Goal: Obtain resource: Download file/media

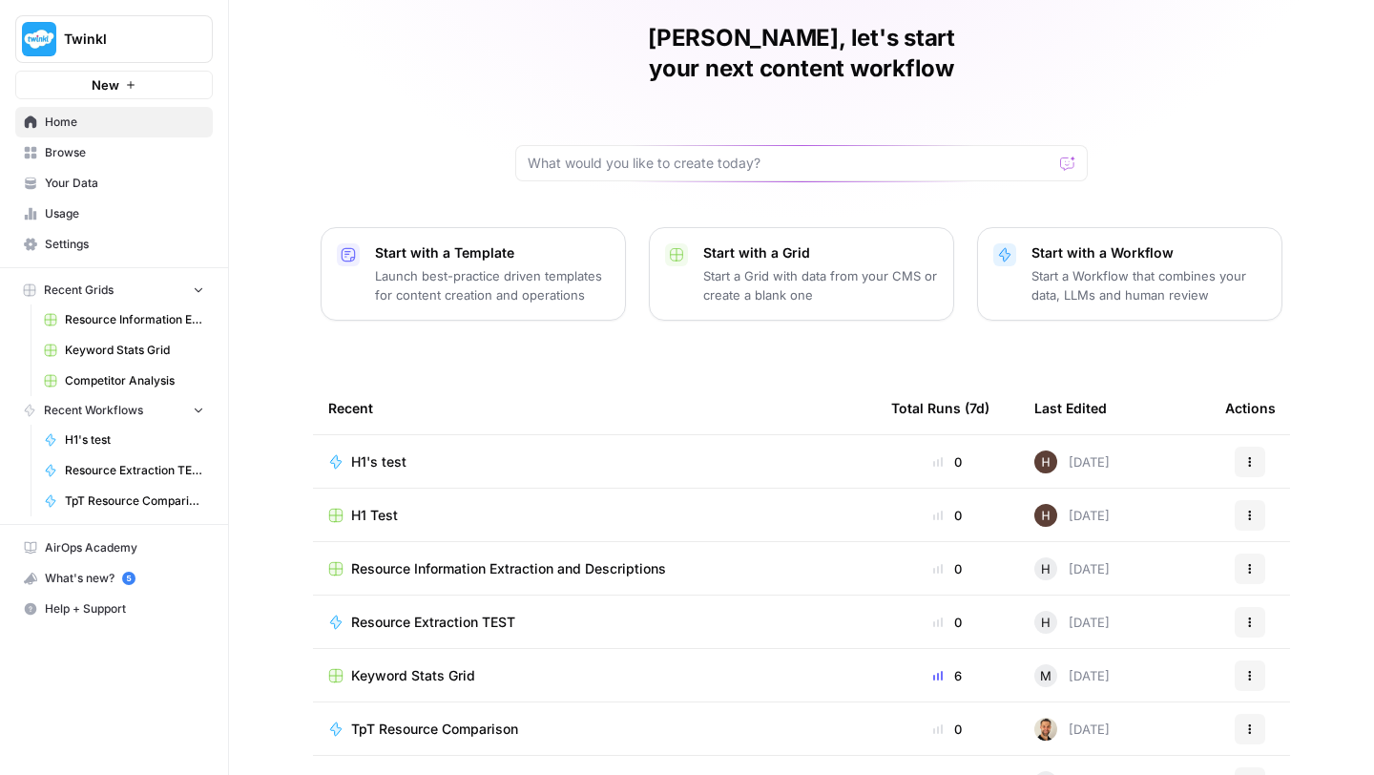
scroll to position [103, 0]
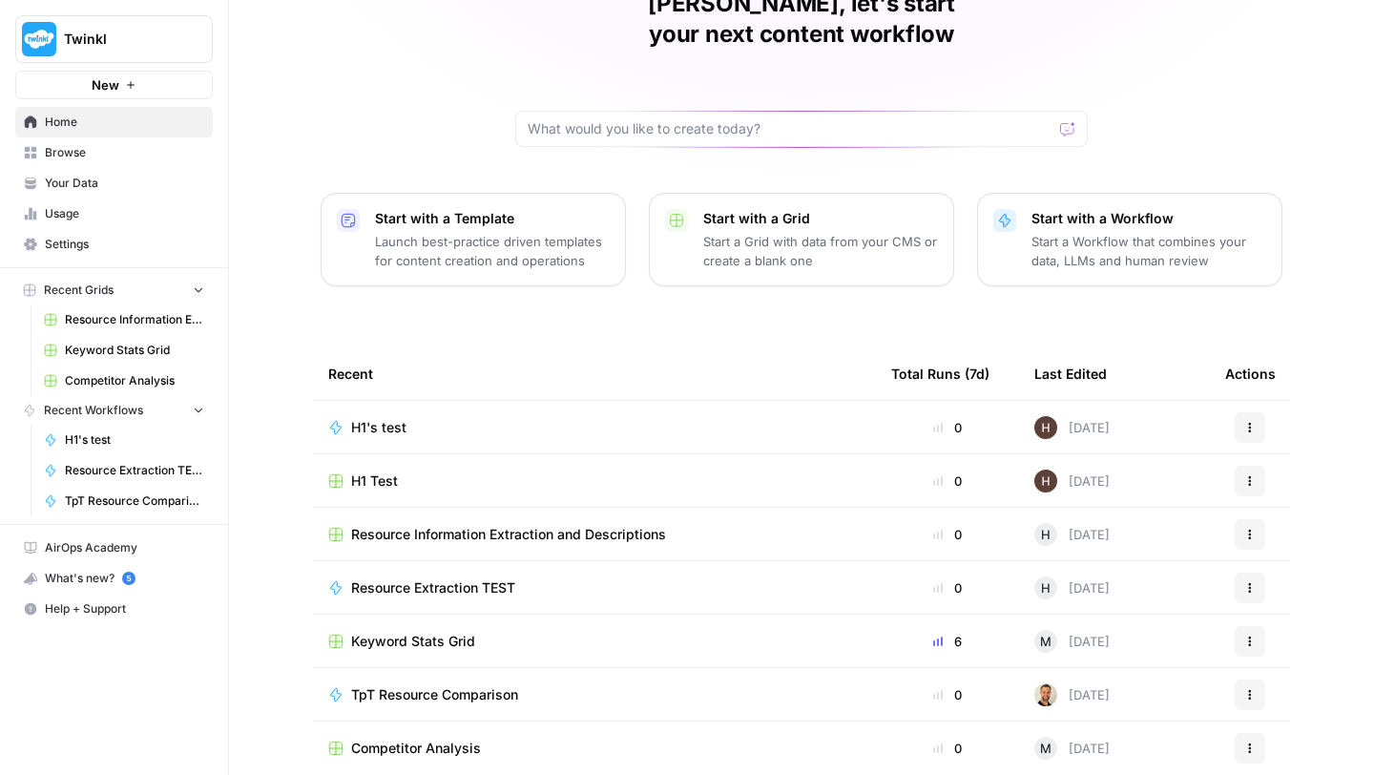
click at [419, 525] on span "Resource Information Extraction and Descriptions" at bounding box center [508, 534] width 315 height 19
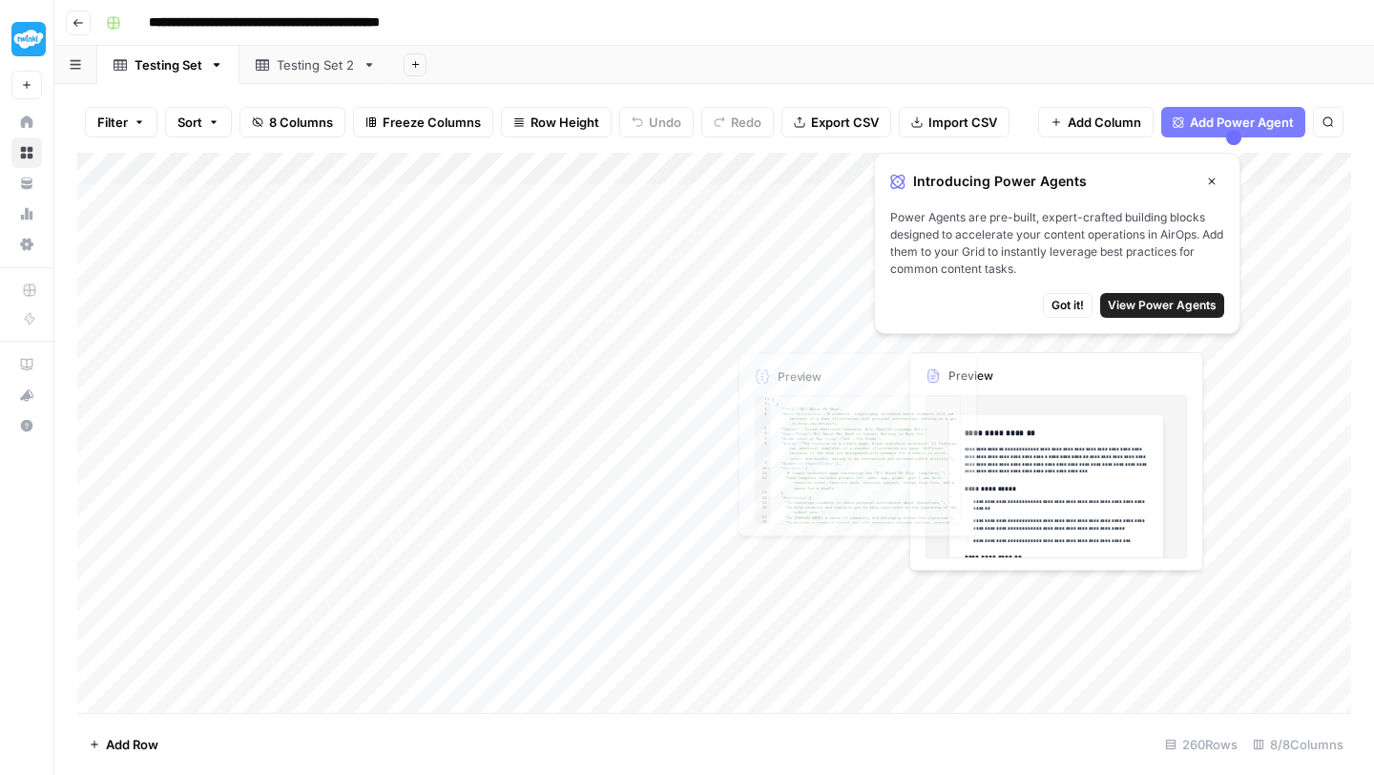
click at [781, 279] on div "Add Column" at bounding box center [714, 433] width 1274 height 560
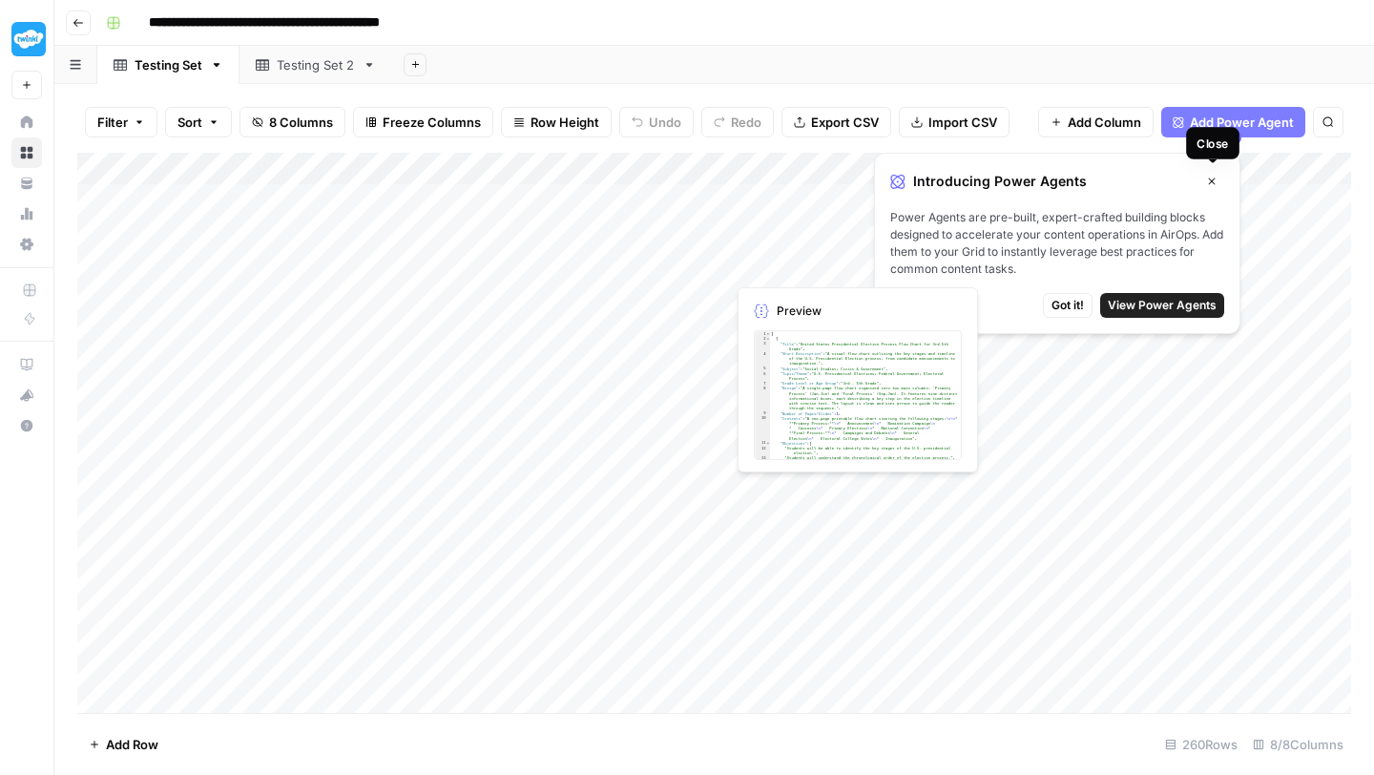
click at [1213, 171] on button "Close" at bounding box center [1211, 181] width 25 height 25
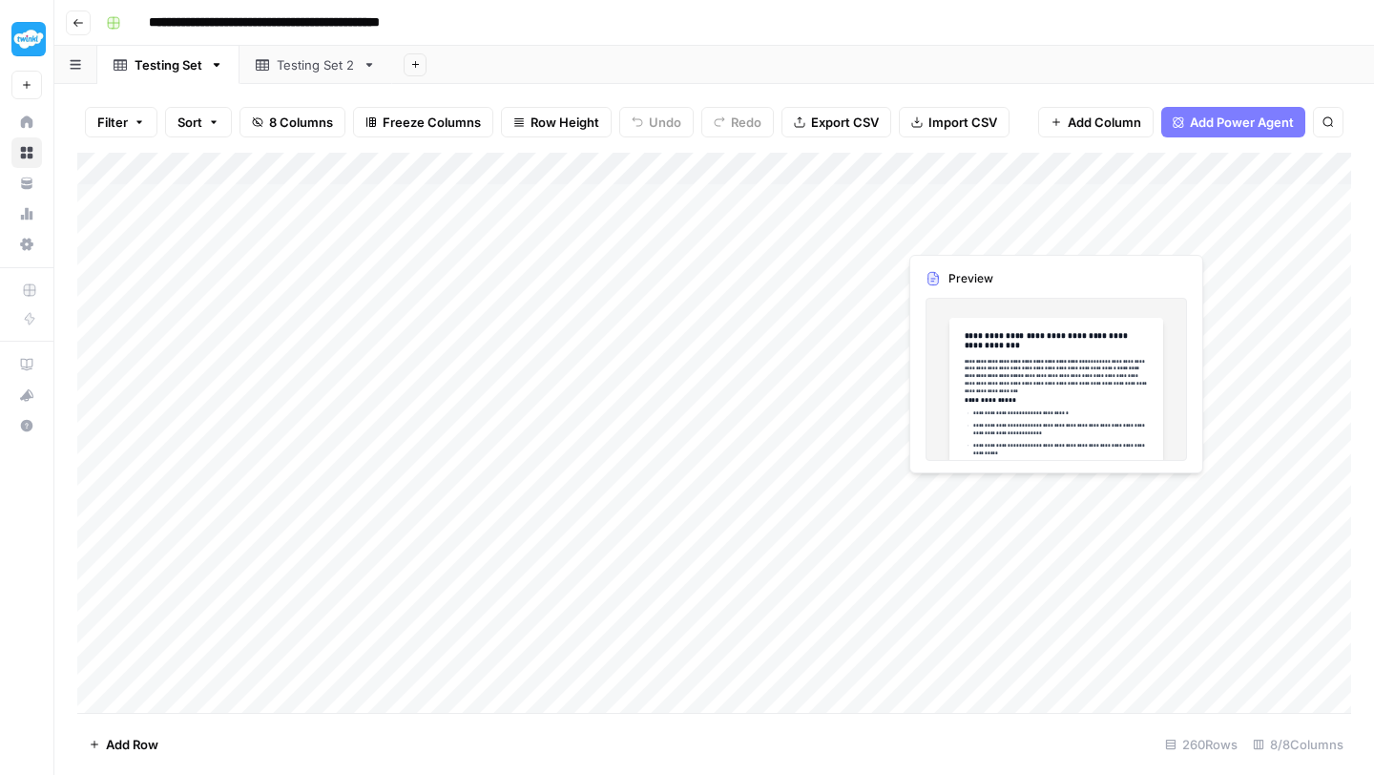
click at [965, 200] on div "Add Column" at bounding box center [714, 433] width 1274 height 560
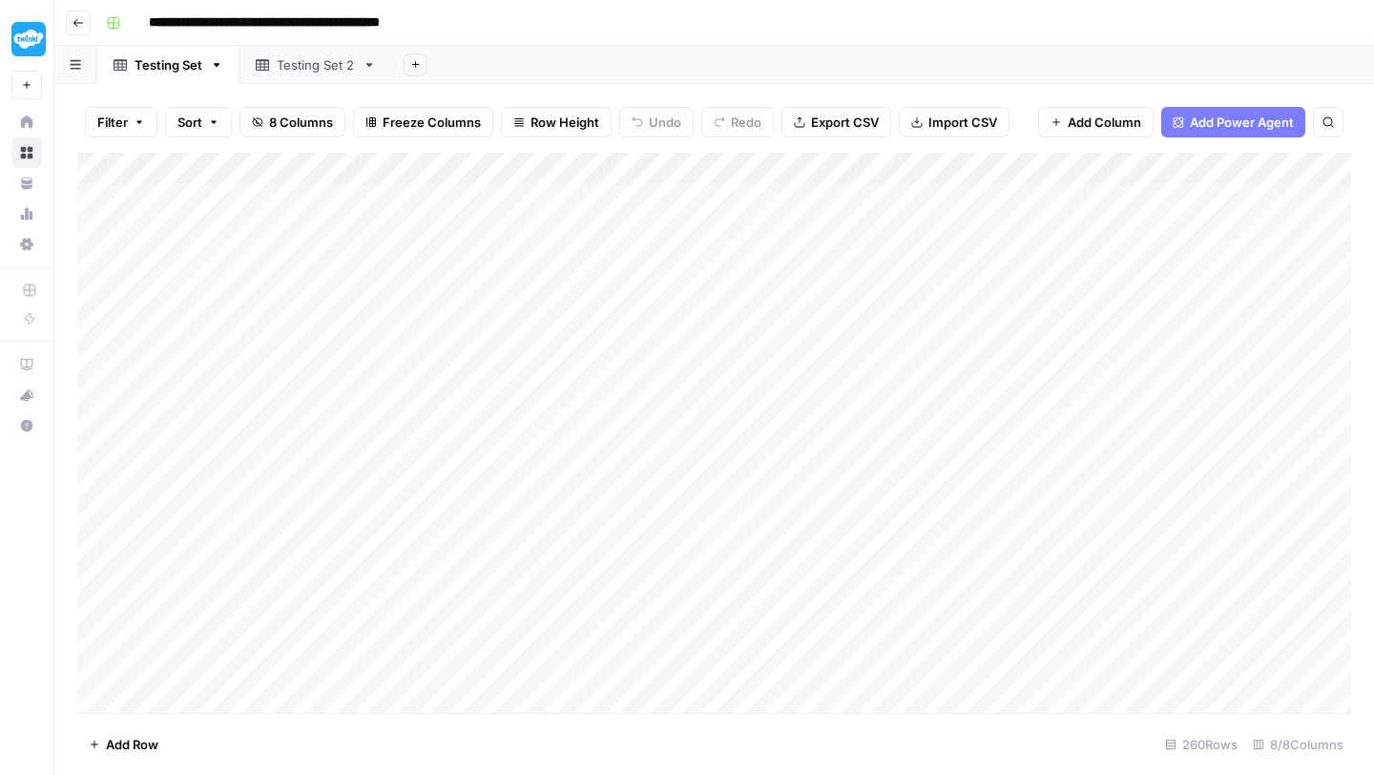
click at [945, 164] on div "Add Column" at bounding box center [714, 433] width 1274 height 560
click at [986, 145] on div "Filter Sort 8 Columns Freeze Columns Row Height Undo Redo Export CSV Import CSV…" at bounding box center [714, 122] width 1274 height 61
click at [1056, 171] on div "Add Column" at bounding box center [714, 433] width 1274 height 560
click at [988, 143] on div "Filter Sort 8 Columns Freeze Columns Row Height Undo Redo Export CSV Import CSV…" at bounding box center [714, 122] width 1274 height 61
click at [818, 125] on span "Export CSV" at bounding box center [845, 122] width 68 height 19
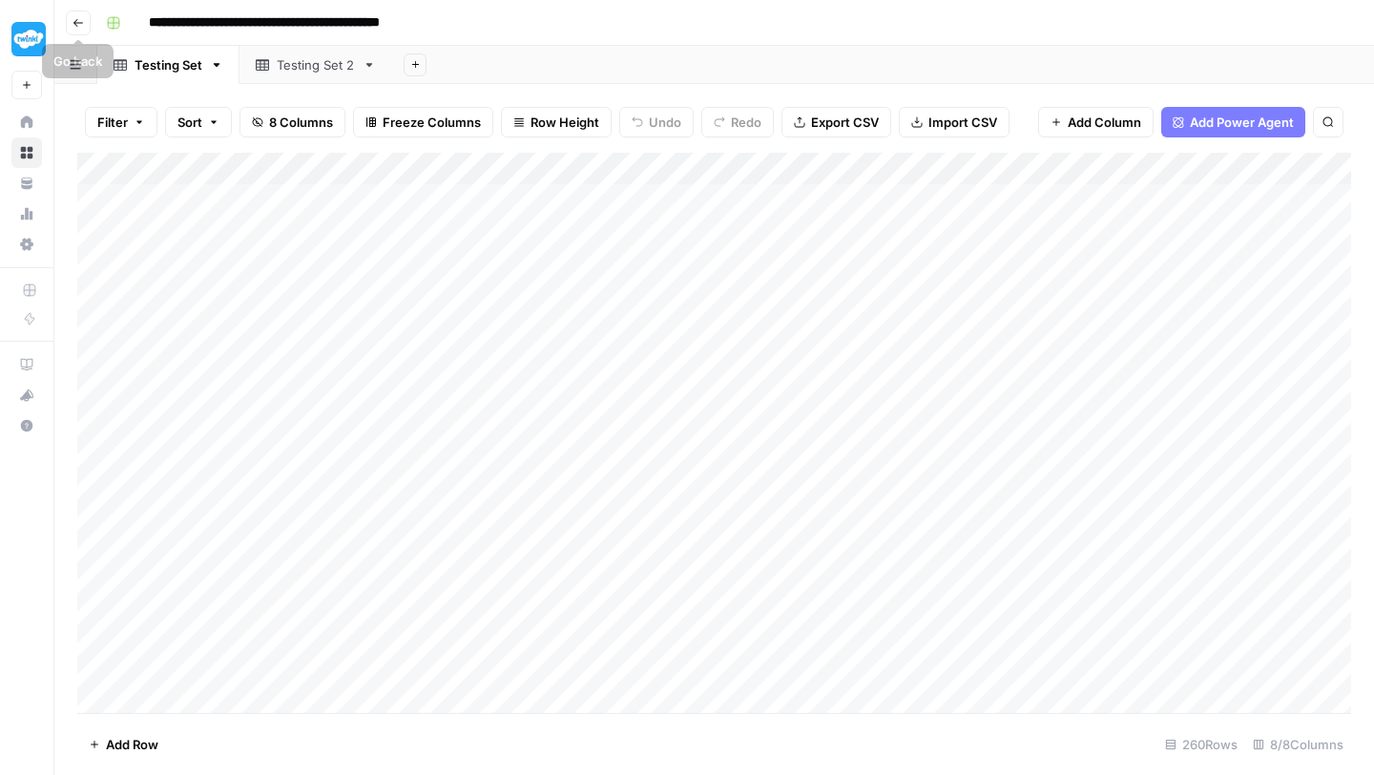
click at [77, 17] on icon "button" at bounding box center [78, 22] width 11 height 11
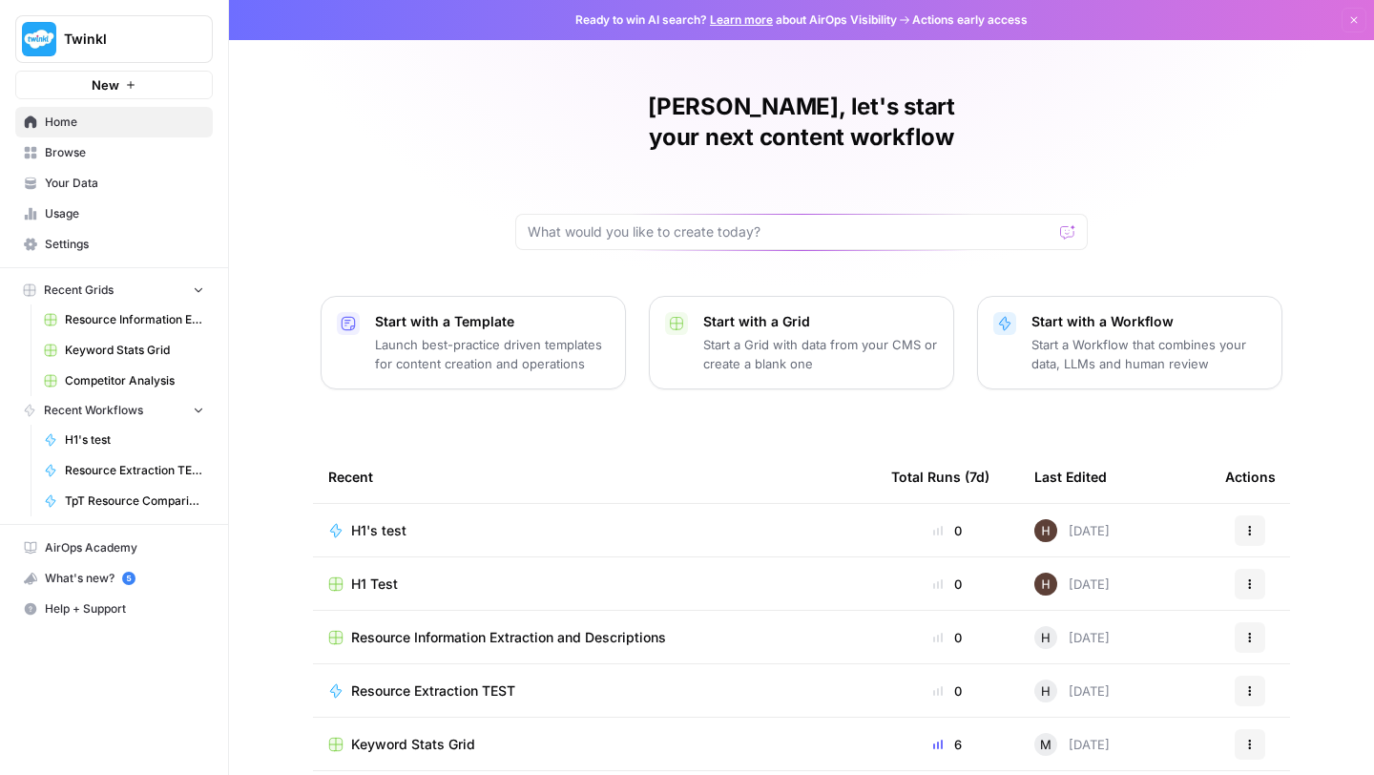
click at [31, 42] on img "Workspace: Twinkl" at bounding box center [39, 39] width 34 height 34
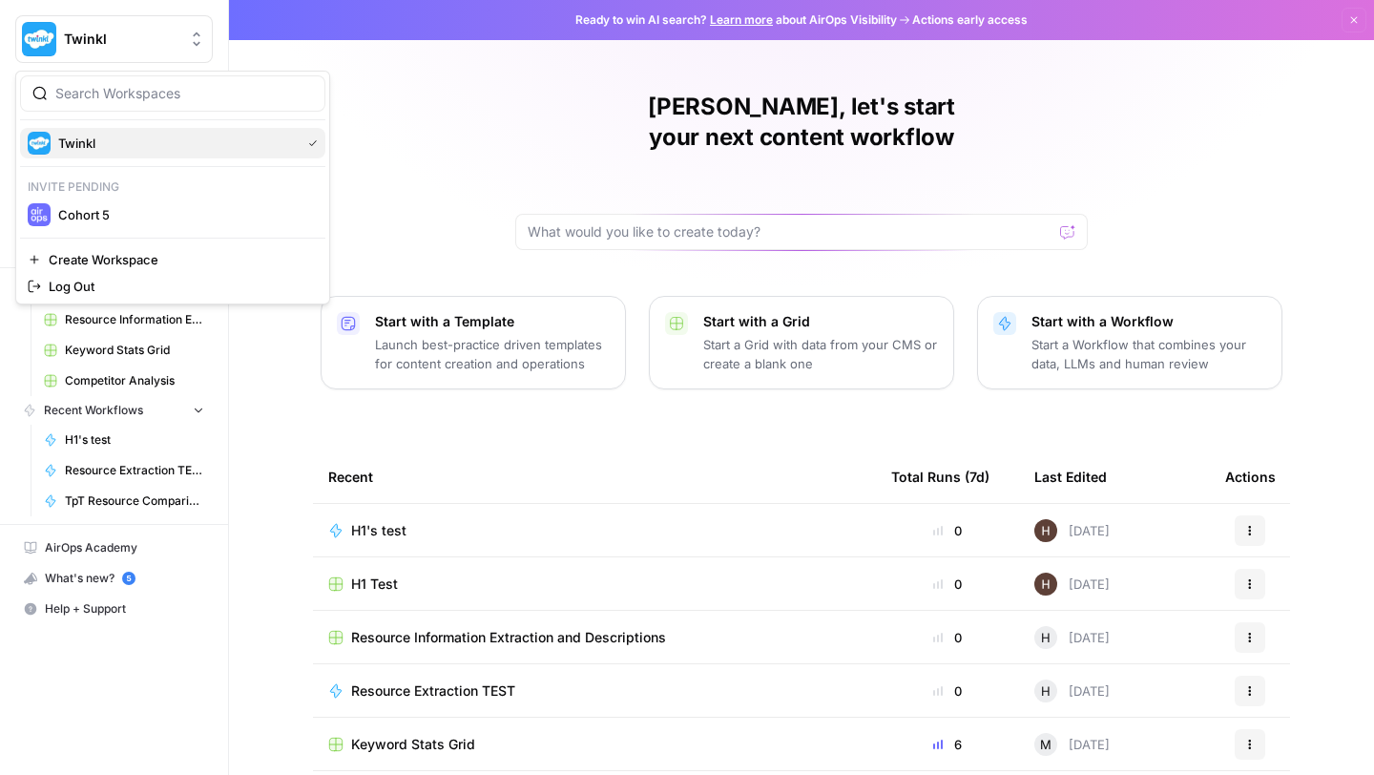
click at [59, 141] on span "Twinkl" at bounding box center [175, 143] width 235 height 19
